Goal: Navigation & Orientation: Find specific page/section

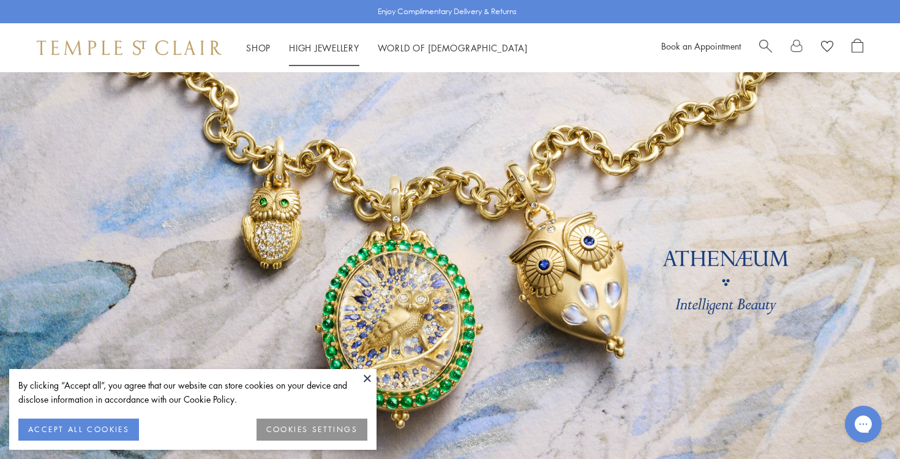
click at [330, 50] on link "High Jewellery High Jewellery" at bounding box center [324, 48] width 70 height 12
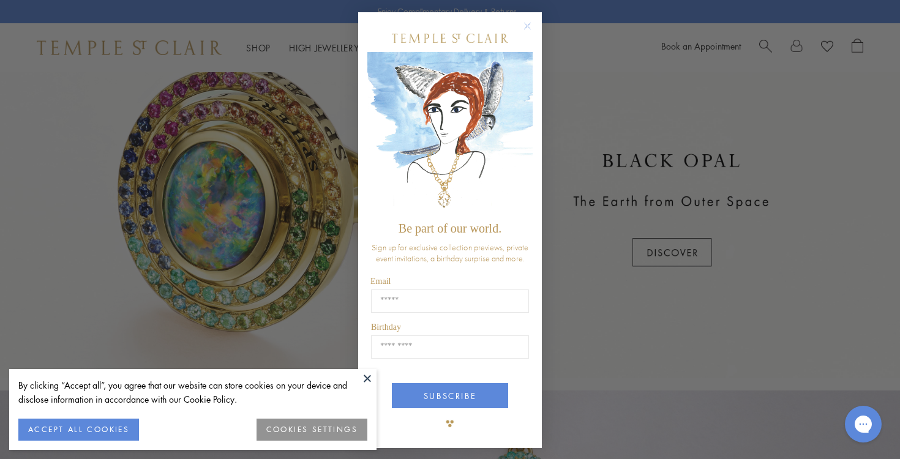
scroll to position [526, 0]
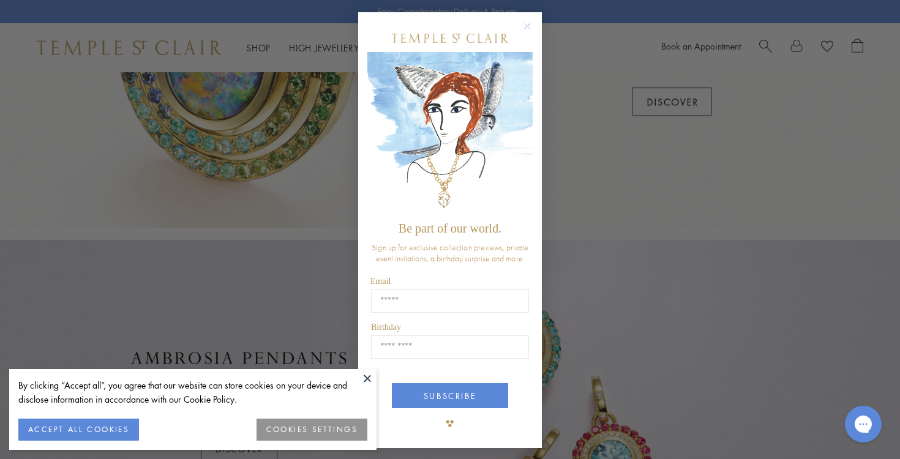
click at [528, 22] on circle "Close dialog" at bounding box center [527, 26] width 15 height 15
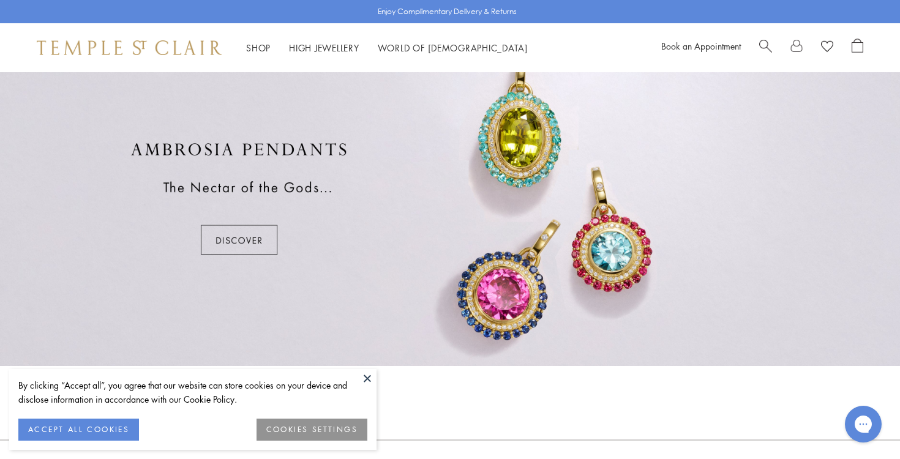
scroll to position [738, 0]
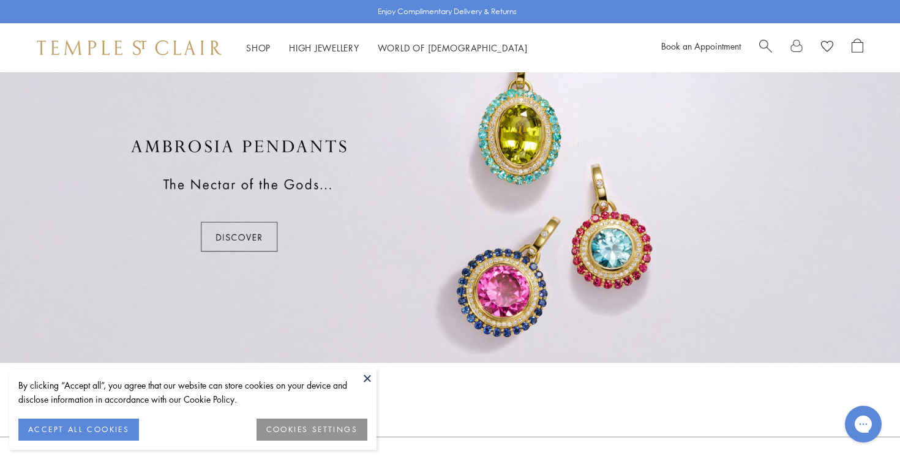
click at [364, 379] on button at bounding box center [367, 378] width 18 height 18
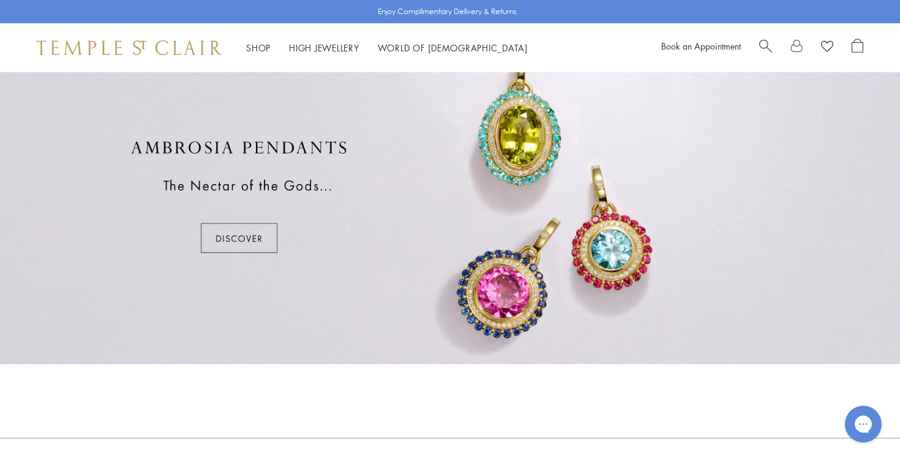
scroll to position [730, 0]
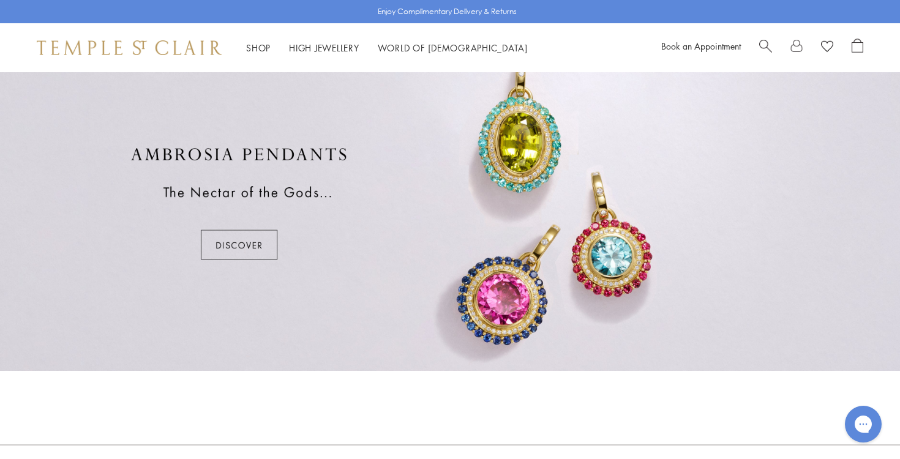
click at [243, 236] on div at bounding box center [450, 203] width 900 height 335
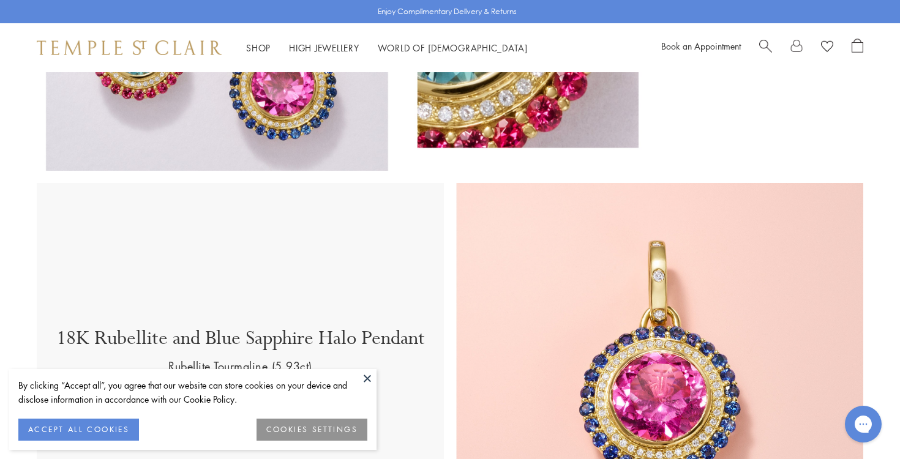
scroll to position [296, 0]
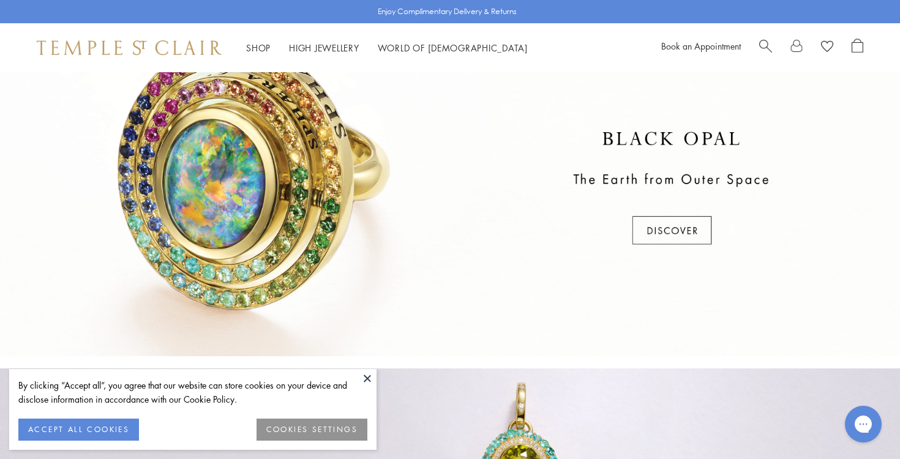
scroll to position [387, 0]
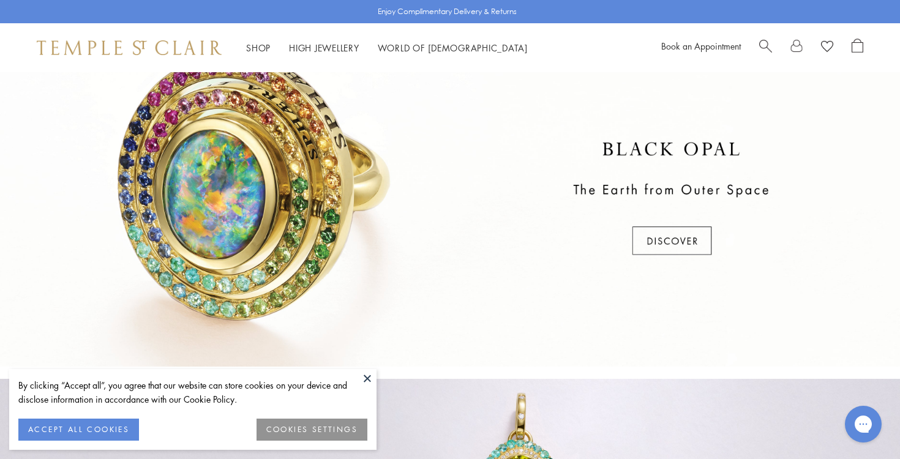
click at [697, 253] on div at bounding box center [450, 199] width 900 height 335
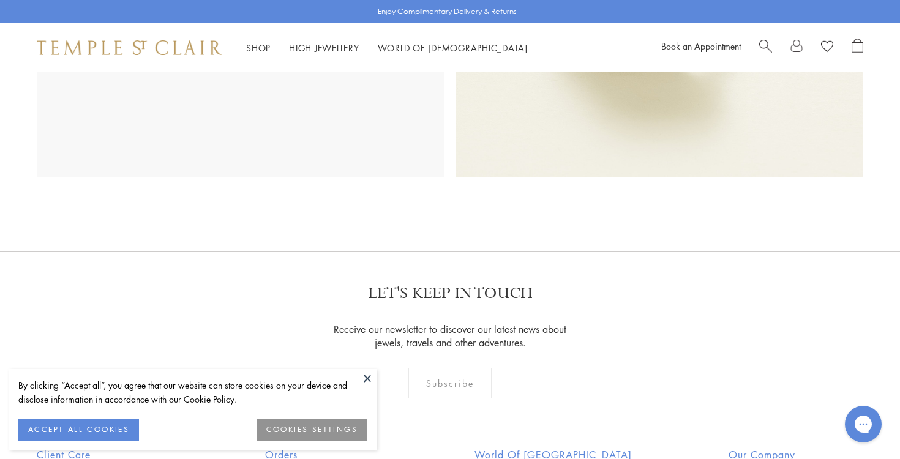
scroll to position [667, 0]
